Goal: Transaction & Acquisition: Purchase product/service

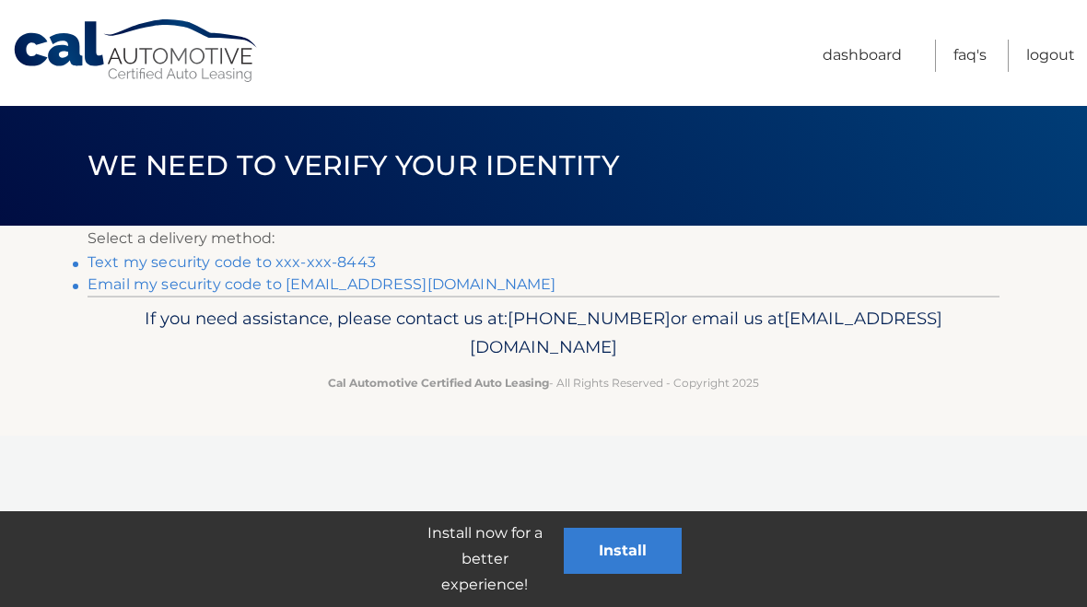
click at [171, 271] on link "Text my security code to xxx-xxx-8443" at bounding box center [232, 262] width 288 height 18
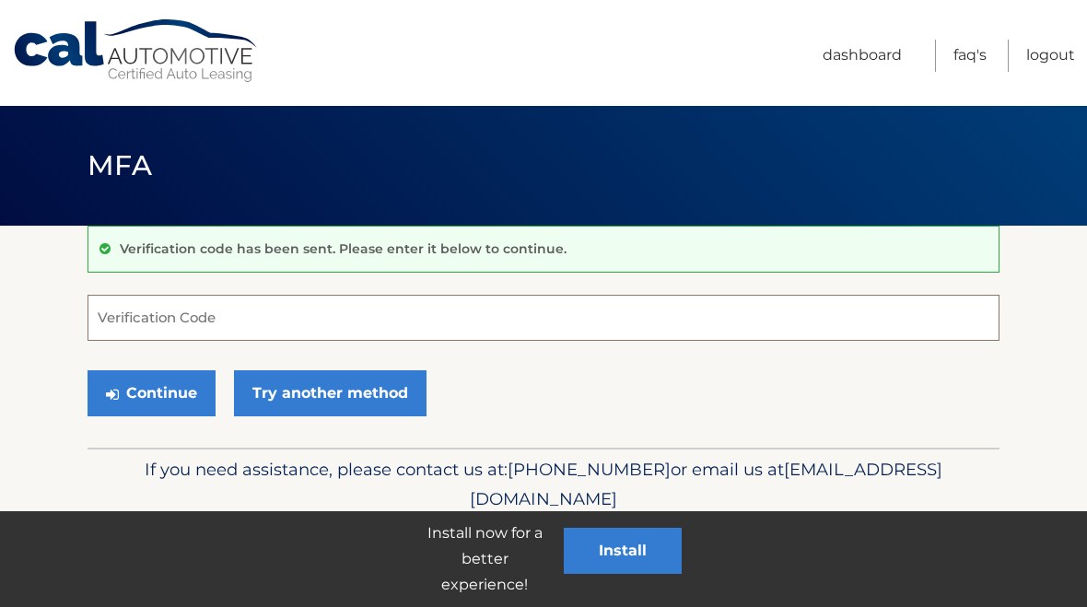
click at [119, 310] on input "Verification Code" at bounding box center [544, 318] width 912 height 46
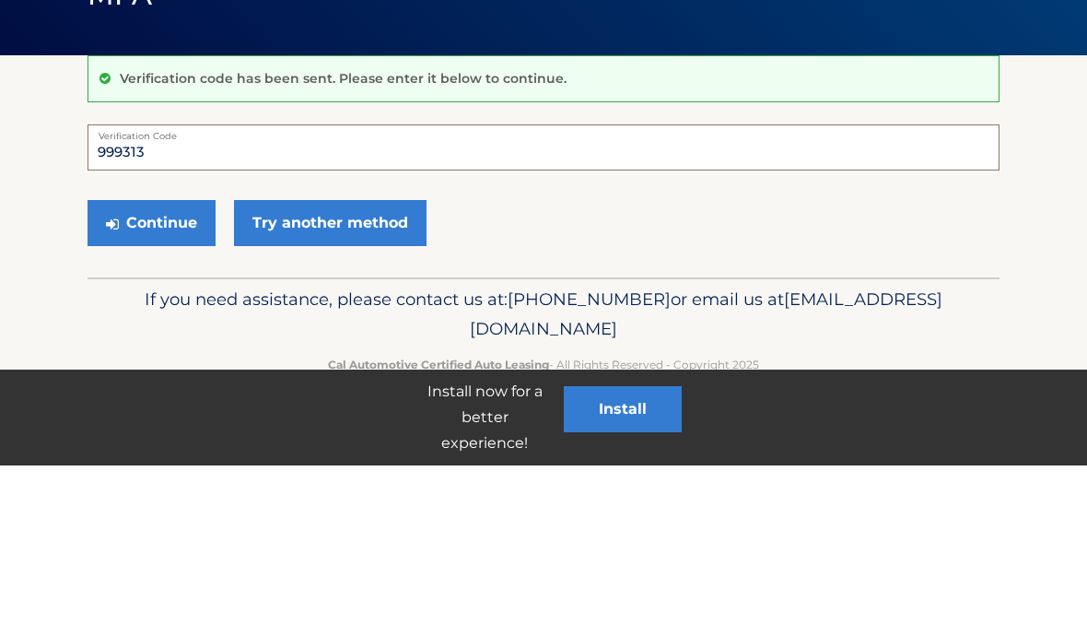
type input "999313"
click at [164, 370] on button "Continue" at bounding box center [152, 393] width 128 height 46
click at [173, 387] on button "Continue" at bounding box center [152, 393] width 128 height 46
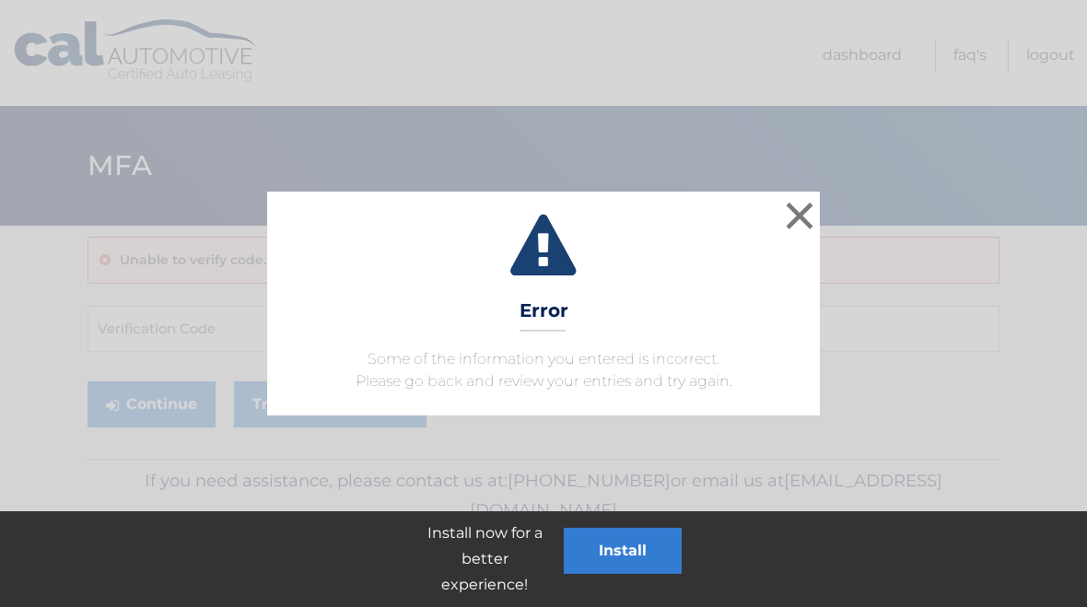
click at [804, 215] on button "×" at bounding box center [799, 215] width 37 height 37
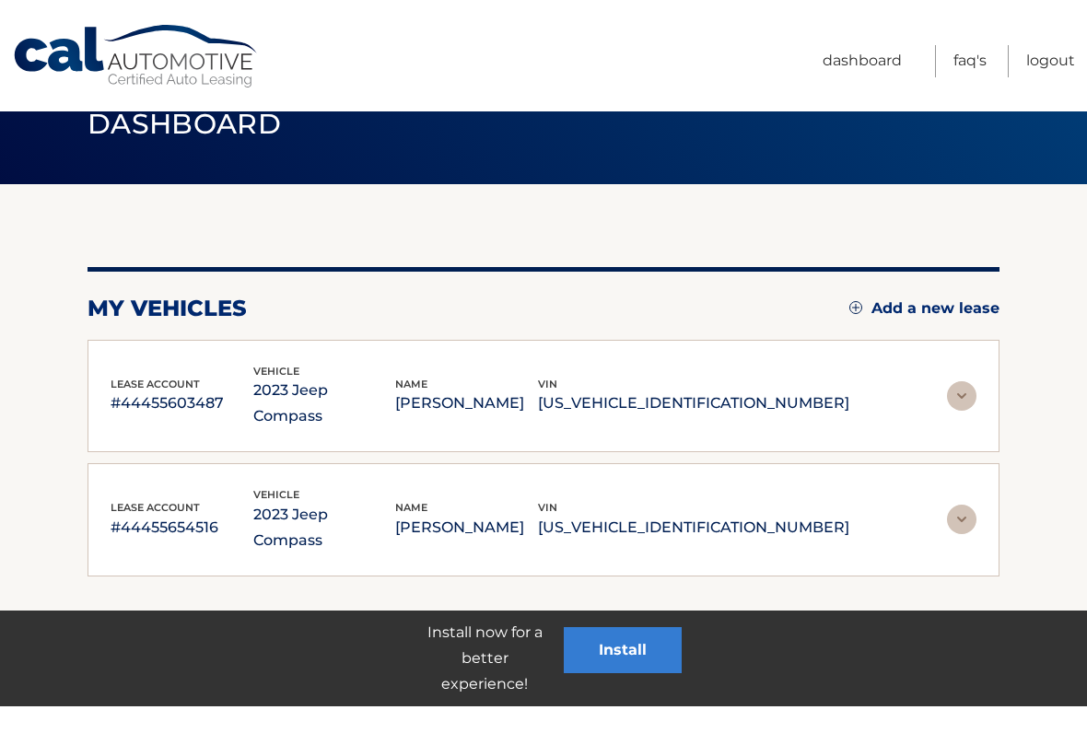
scroll to position [25, 0]
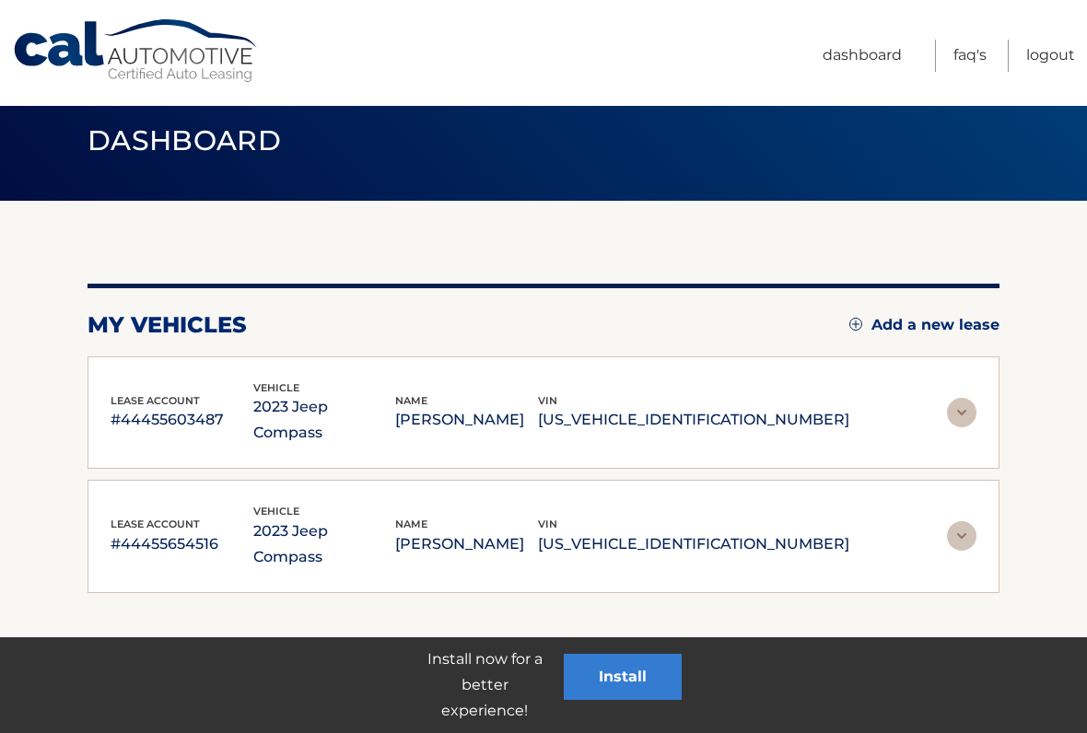
click at [956, 405] on img at bounding box center [961, 412] width 29 height 29
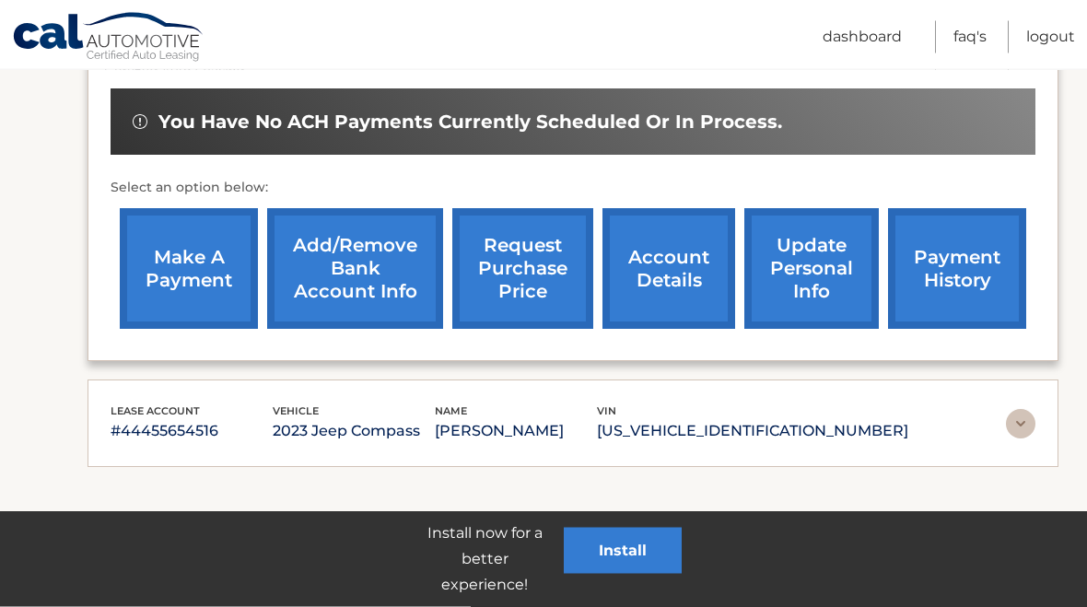
scroll to position [610, 0]
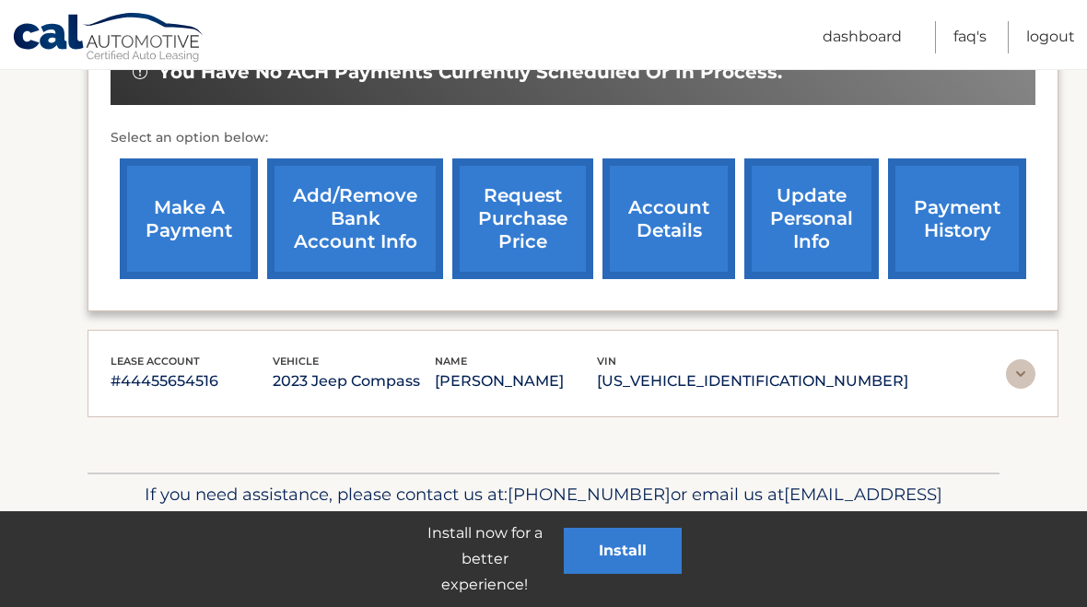
click at [193, 208] on link "make a payment" at bounding box center [189, 218] width 138 height 121
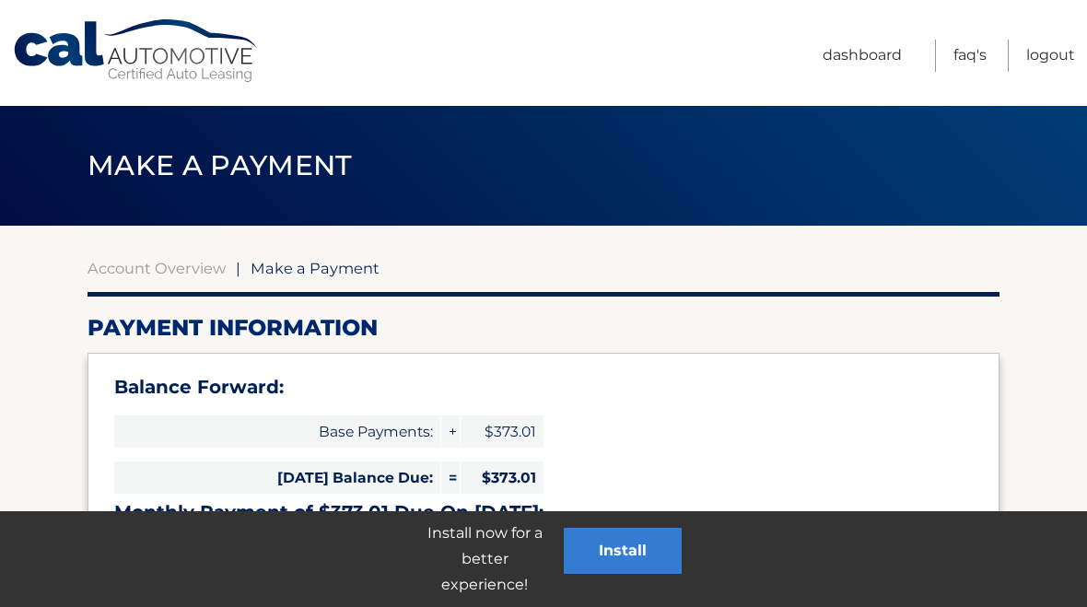
select select "MzJjODJkYmMtMDM1OC00MDljLWJlNGMtZWM1NjNkYjRhNTkx"
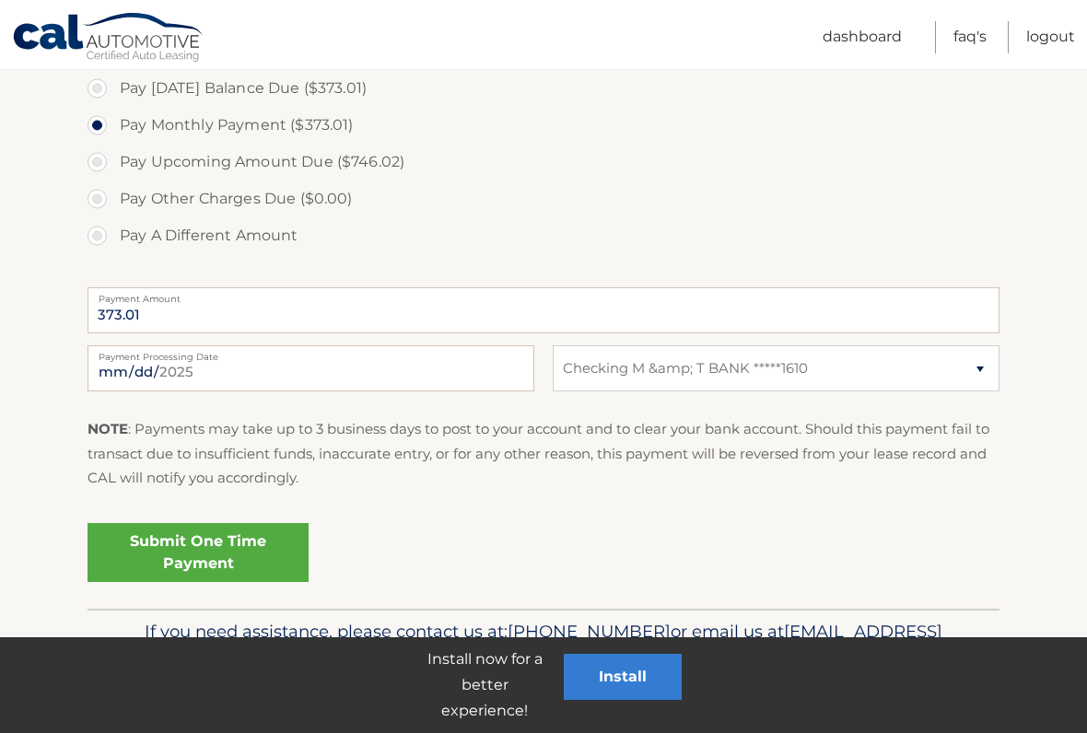
scroll to position [648, 0]
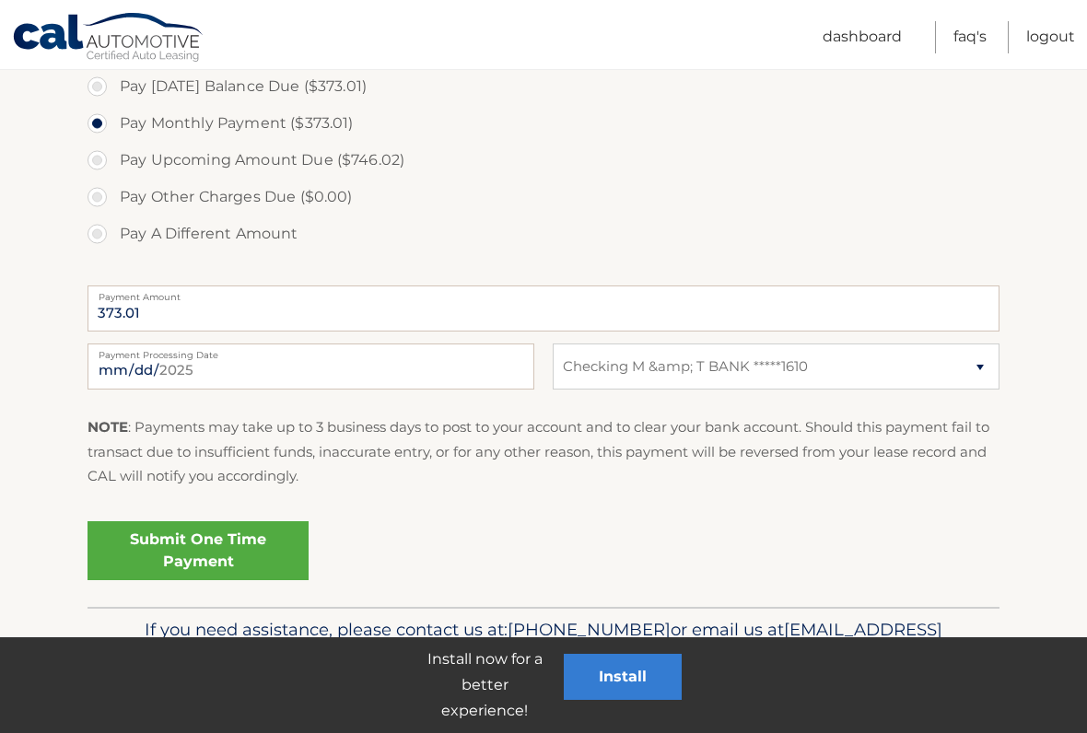
click at [240, 556] on link "Submit One Time Payment" at bounding box center [198, 550] width 221 height 59
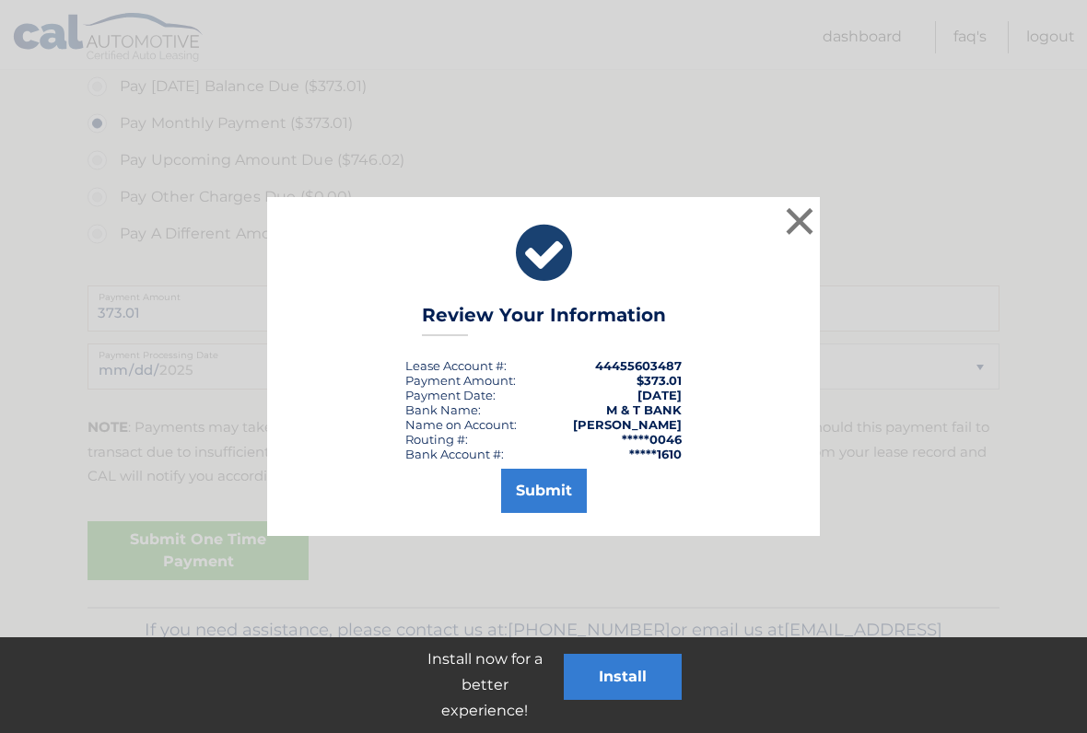
click at [550, 487] on button "Submit" at bounding box center [544, 491] width 86 height 44
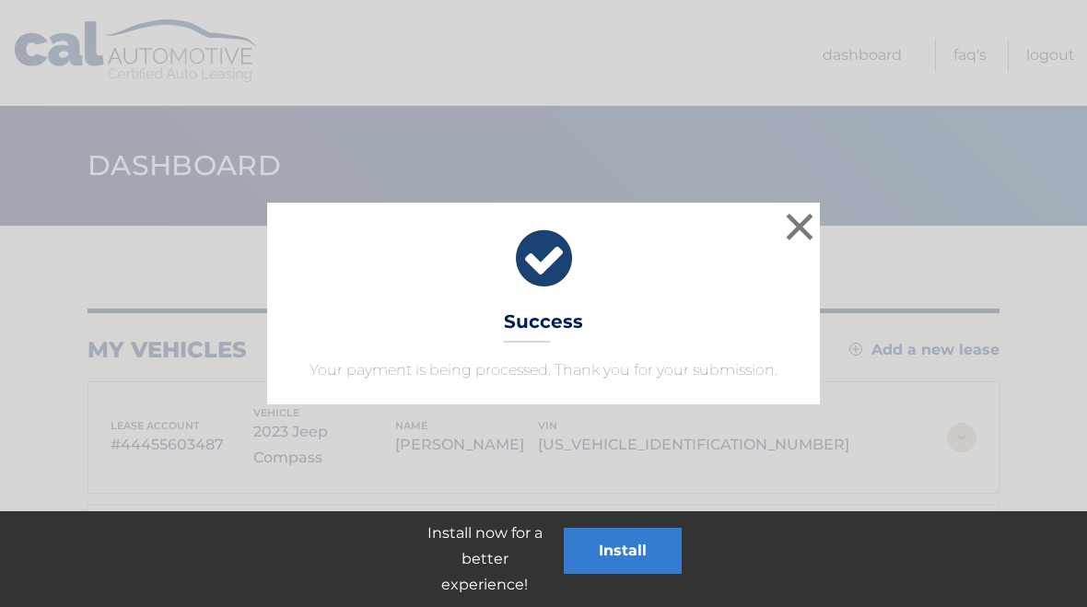
click at [778, 248] on icon at bounding box center [543, 259] width 507 height 66
click at [794, 233] on button "×" at bounding box center [799, 226] width 37 height 37
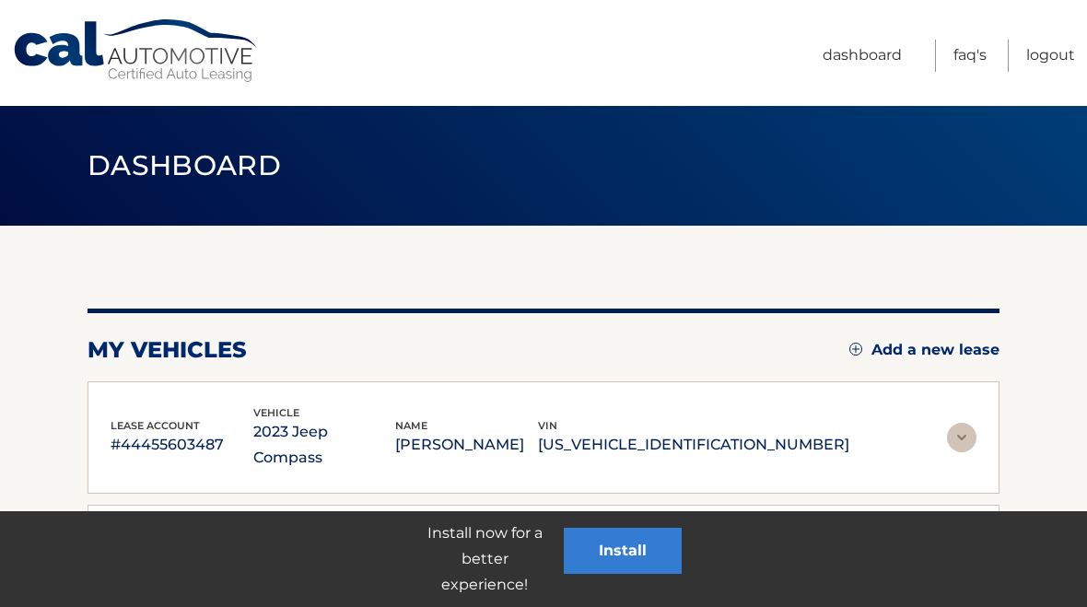
click at [1053, 53] on link "Logout" at bounding box center [1050, 56] width 49 height 32
